Goal: Transaction & Acquisition: Purchase product/service

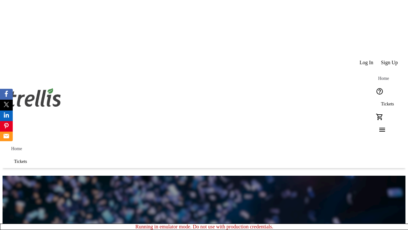
click at [390, 60] on span "Sign Up" at bounding box center [389, 63] width 17 height 6
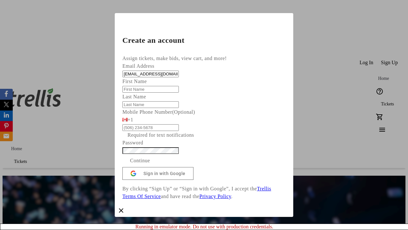
type input "[EMAIL_ADDRESS][DOMAIN_NAME]"
type input "Mercedes"
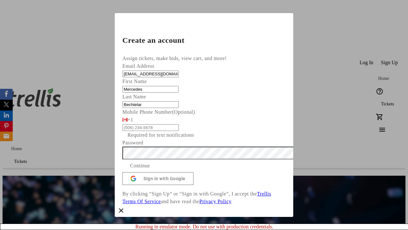
type input "Bechtelar"
click at [150, 169] on span "Continue" at bounding box center [140, 166] width 20 height 8
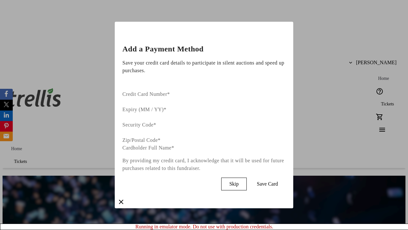
click at [238, 181] on span "Skip" at bounding box center [233, 184] width 9 height 6
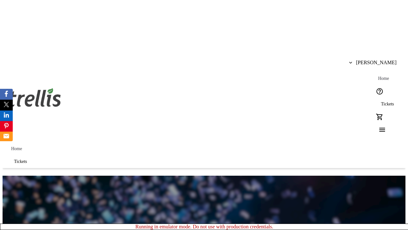
click at [381, 101] on span "Tickets" at bounding box center [387, 103] width 13 height 5
